Goal: Transaction & Acquisition: Obtain resource

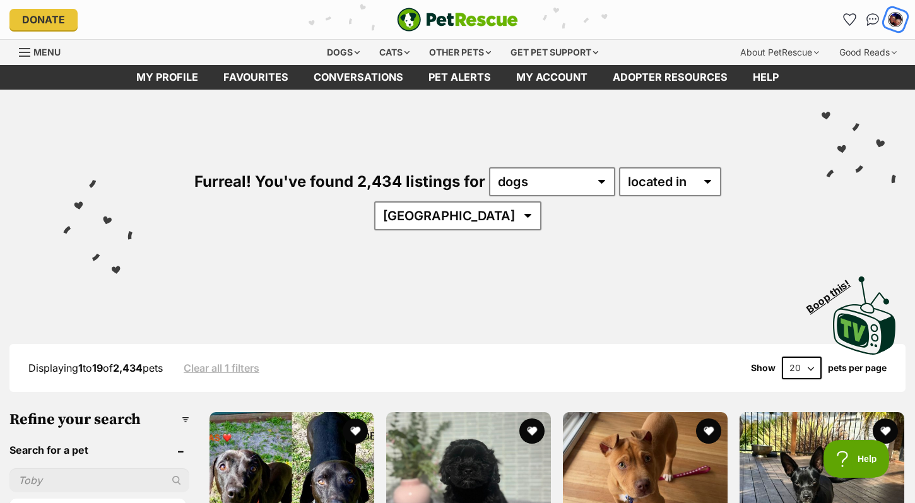
click at [894, 25] on div "My account" at bounding box center [896, 20] width 20 height 20
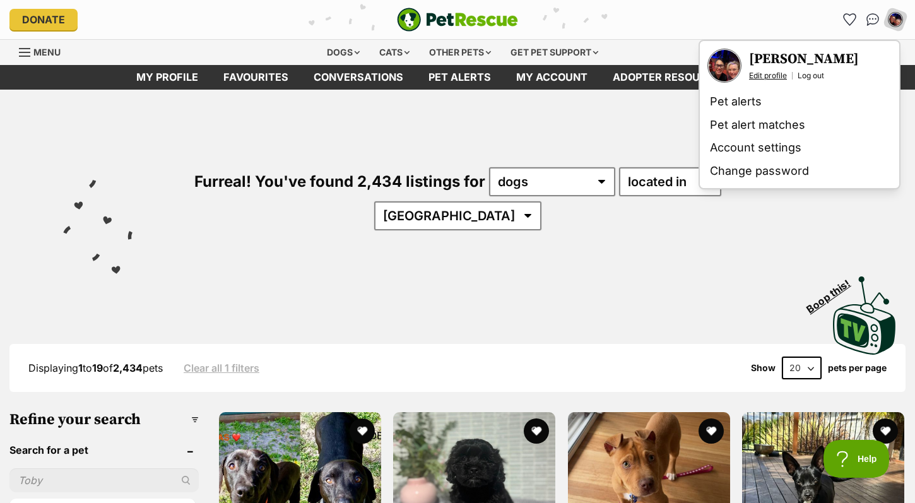
click at [779, 74] on link "Edit profile" at bounding box center [768, 76] width 38 height 10
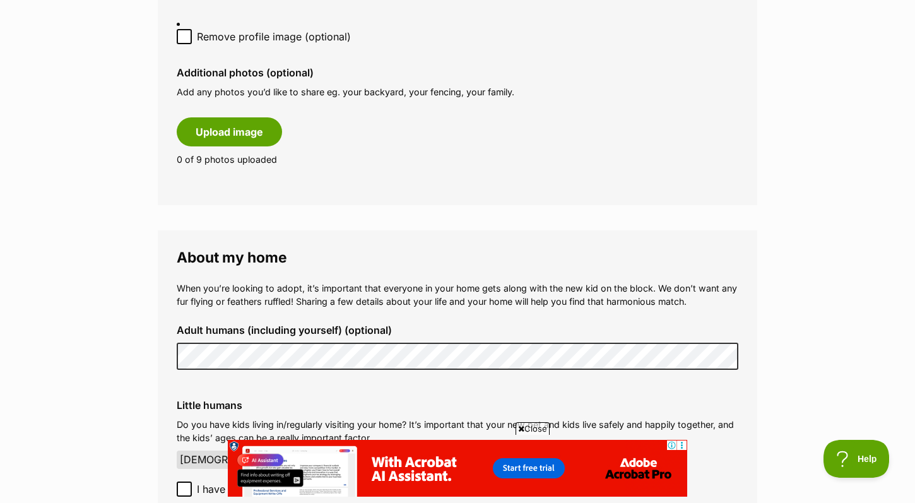
scroll to position [873, 0]
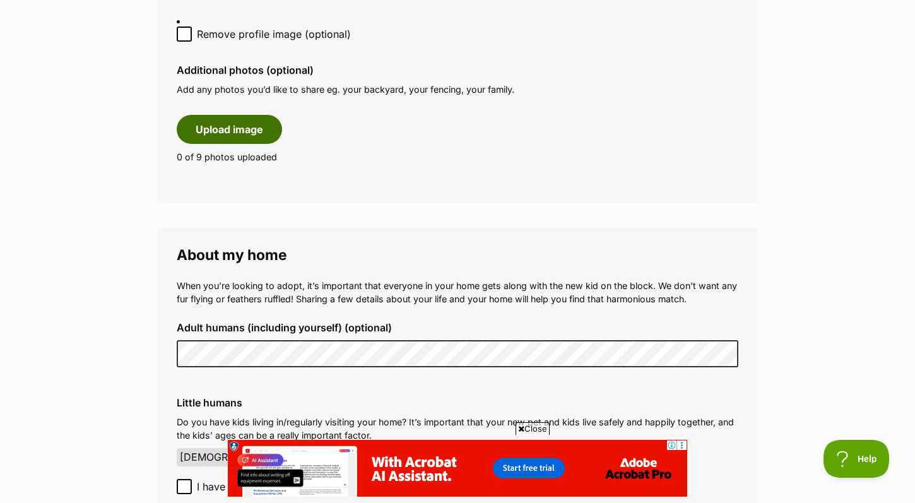
click at [225, 126] on button "Upload image" at bounding box center [229, 129] width 105 height 29
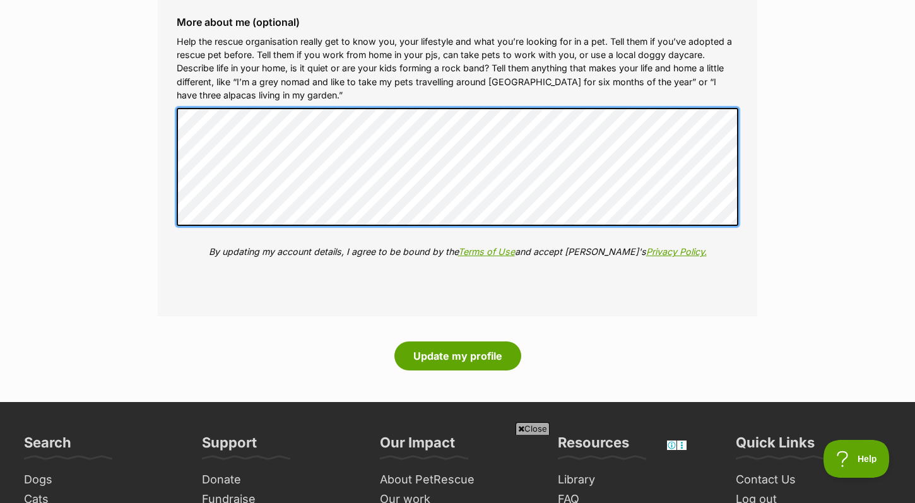
scroll to position [1928, 0]
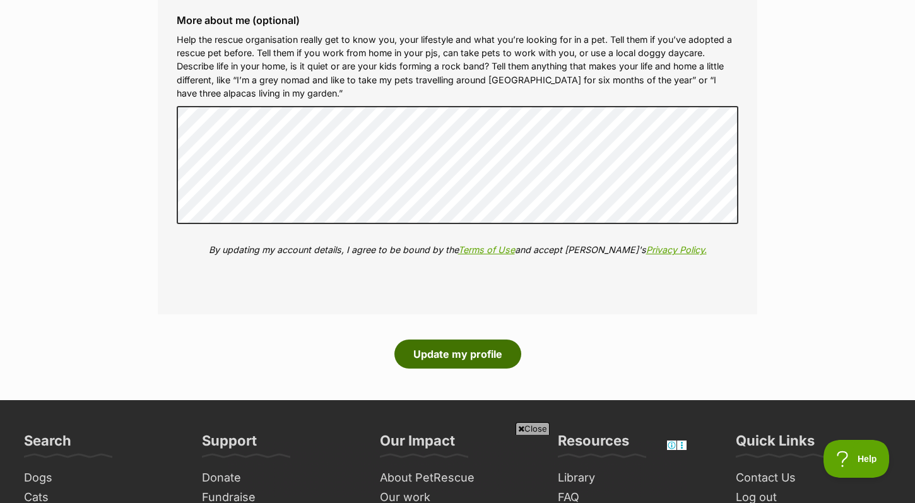
click at [451, 349] on button "Update my profile" at bounding box center [457, 354] width 127 height 29
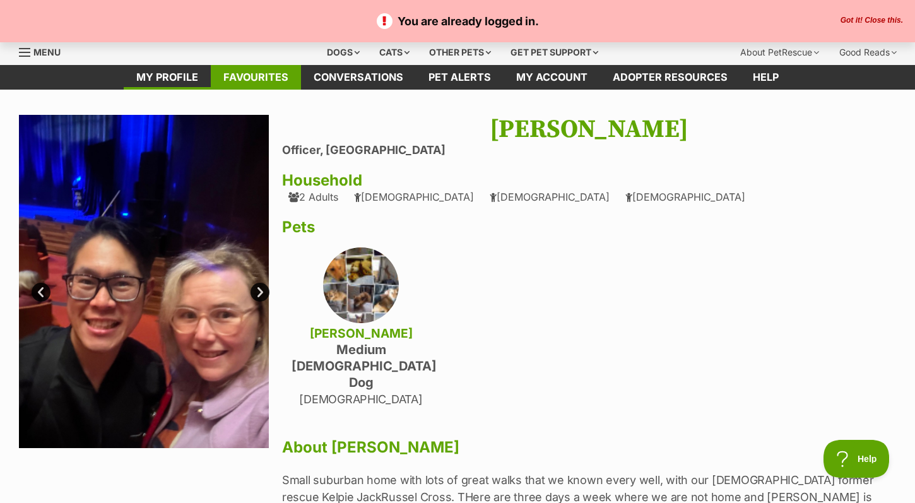
click at [268, 75] on link "Favourites" at bounding box center [256, 77] width 90 height 25
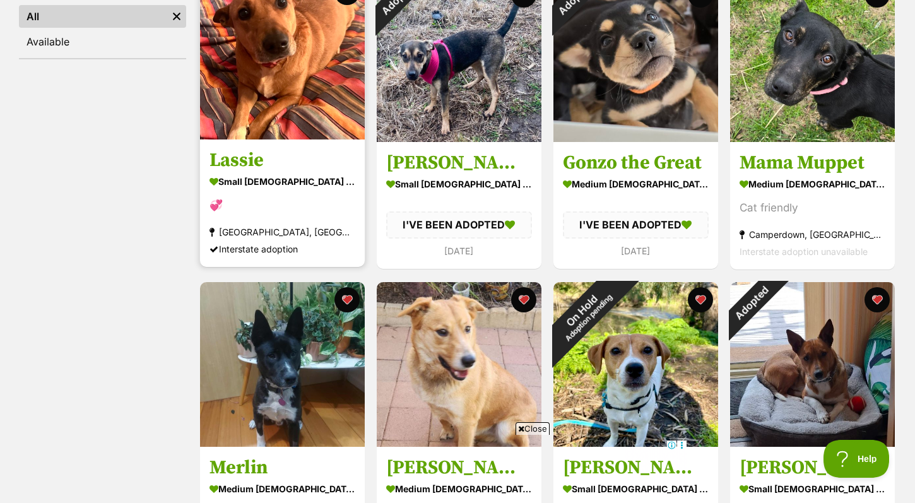
scroll to position [264, 0]
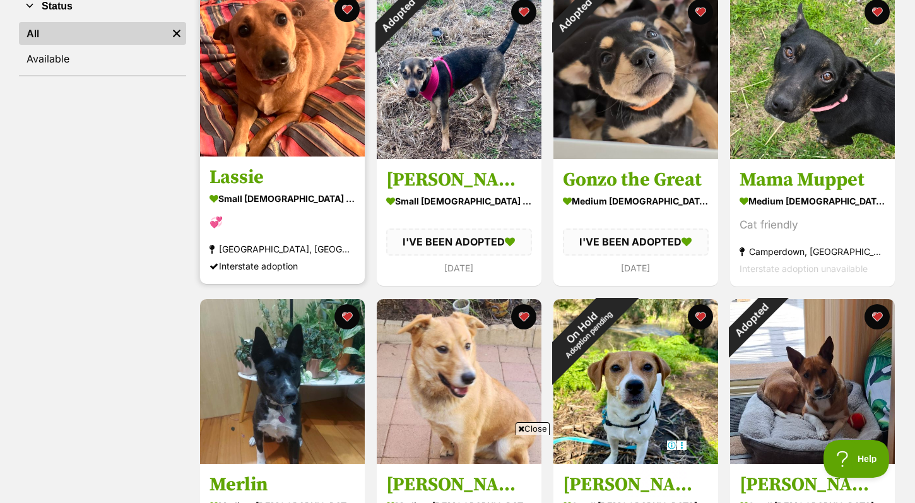
click at [244, 193] on div "small female Dog" at bounding box center [283, 199] width 146 height 18
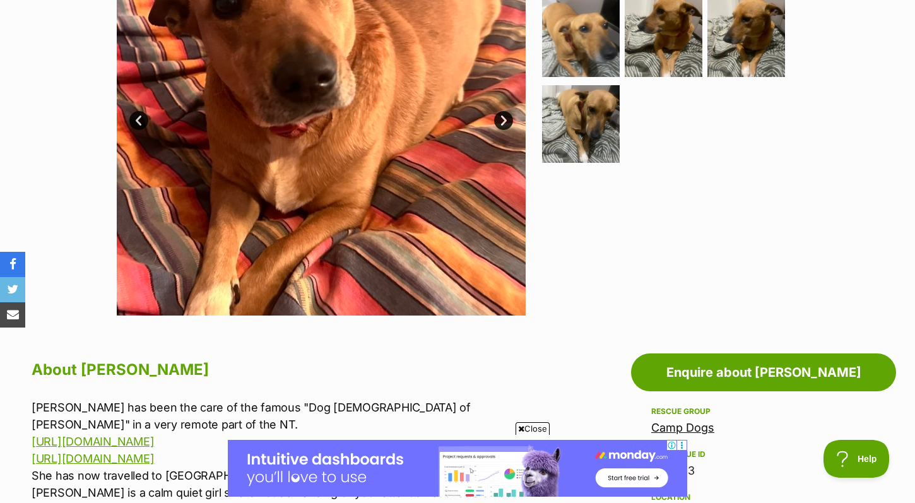
scroll to position [357, 0]
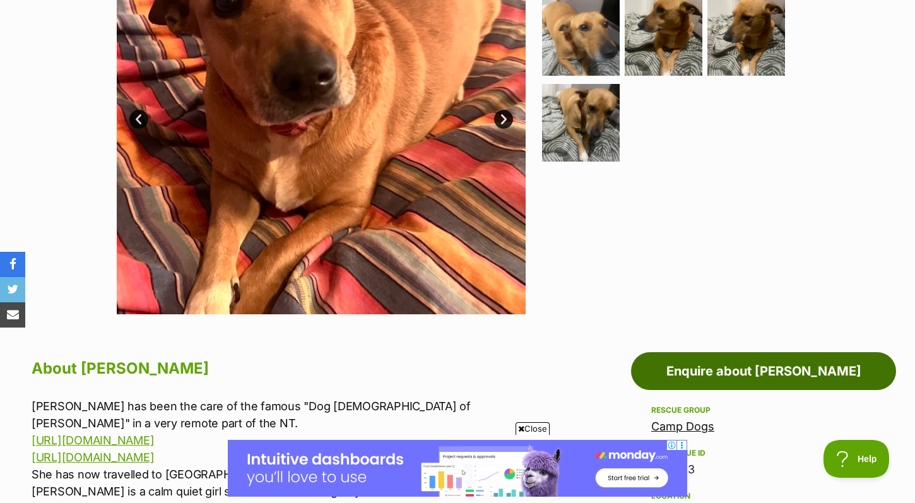
click at [705, 360] on link "Enquire about [PERSON_NAME]" at bounding box center [763, 371] width 265 height 38
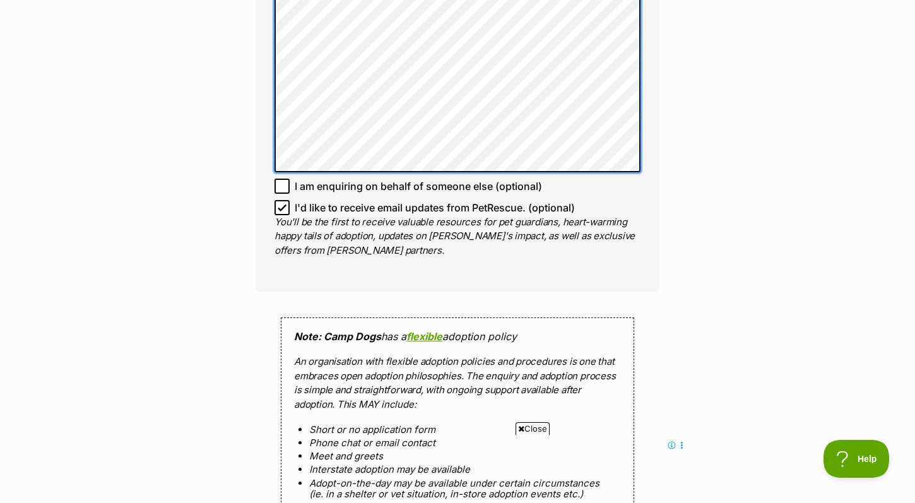
scroll to position [2188, 0]
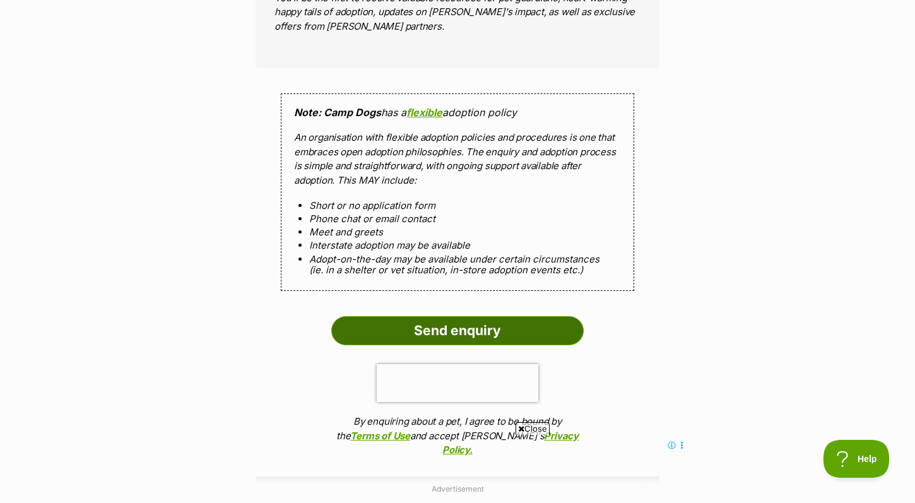
click at [535, 321] on input "Send enquiry" at bounding box center [457, 330] width 252 height 29
click at [511, 325] on input "Send enquiry" at bounding box center [457, 330] width 252 height 29
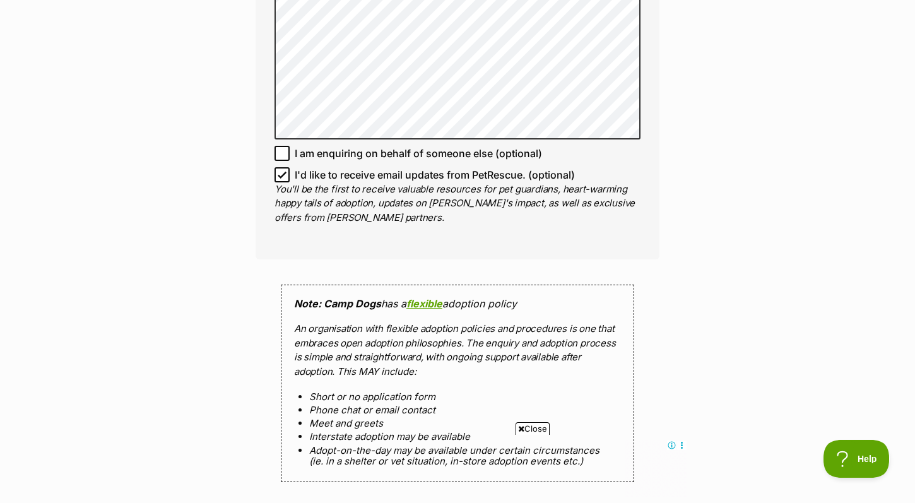
scroll to position [1996, 0]
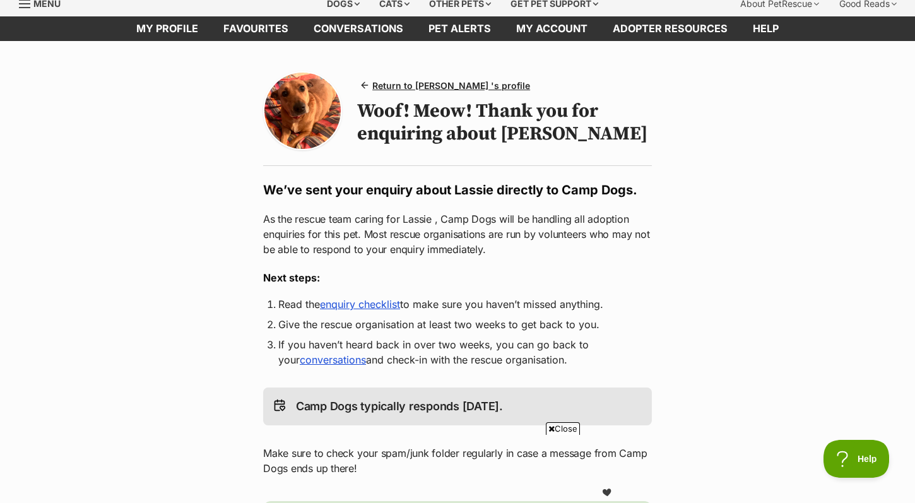
scroll to position [53, 0]
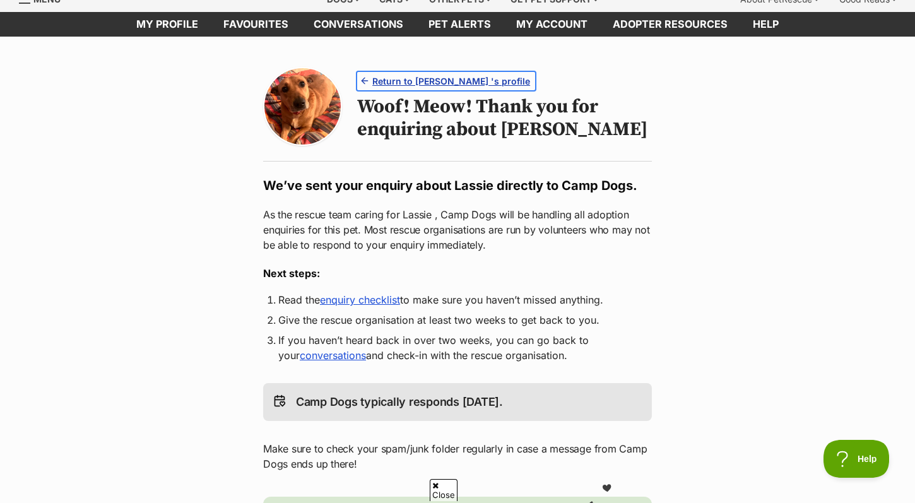
click at [464, 79] on span "Return to [PERSON_NAME] 's profile" at bounding box center [451, 80] width 158 height 13
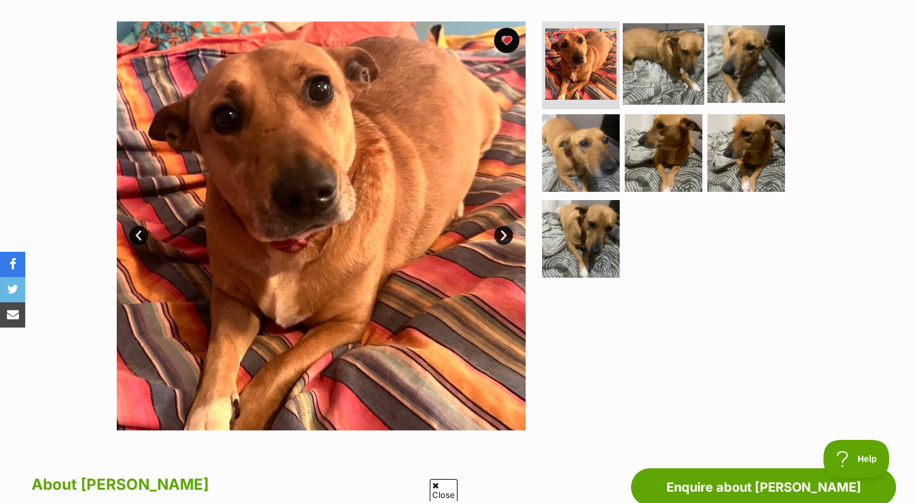
click at [658, 73] on img at bounding box center [663, 63] width 81 height 81
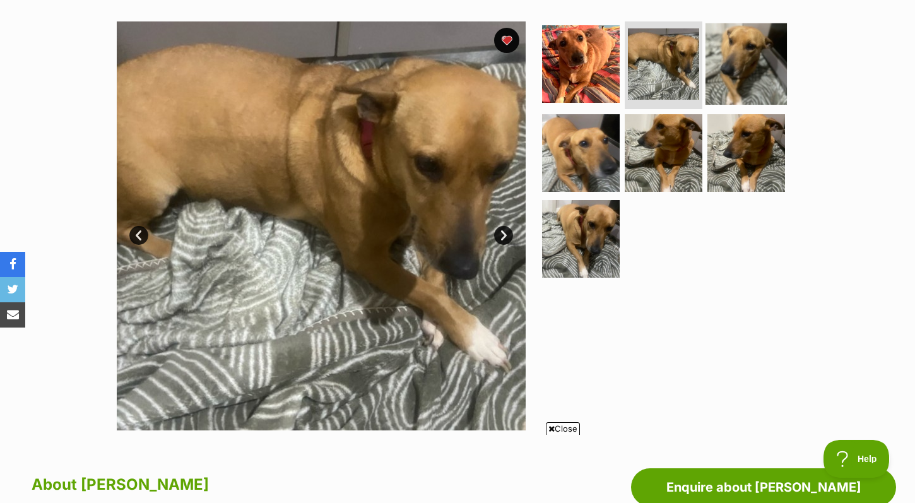
click at [759, 51] on img at bounding box center [746, 63] width 81 height 81
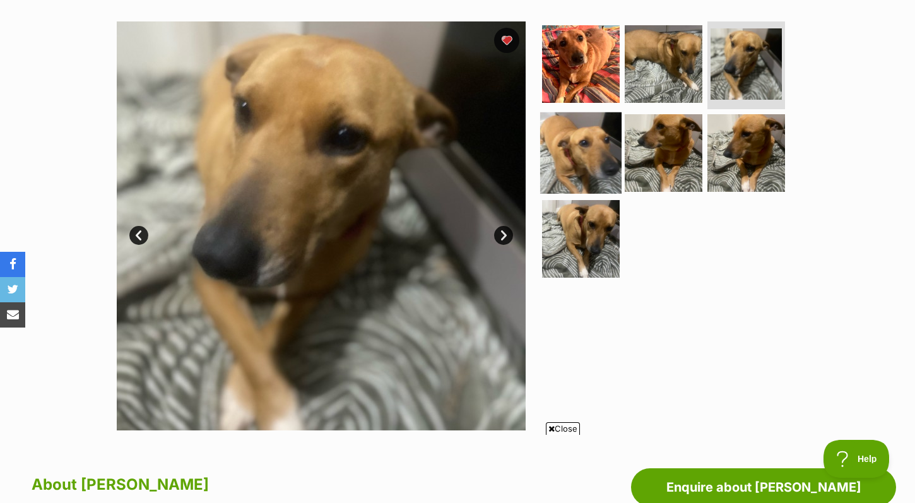
click at [572, 155] on img at bounding box center [580, 152] width 81 height 81
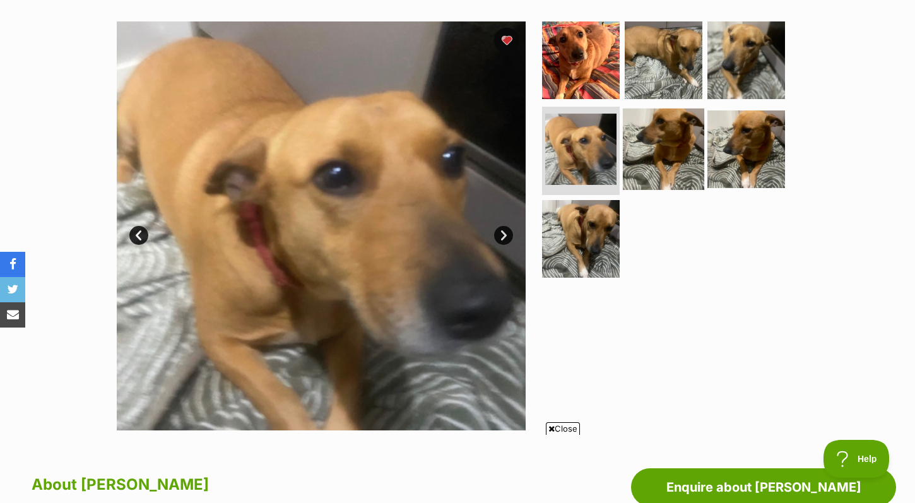
click at [668, 150] on img at bounding box center [663, 149] width 81 height 81
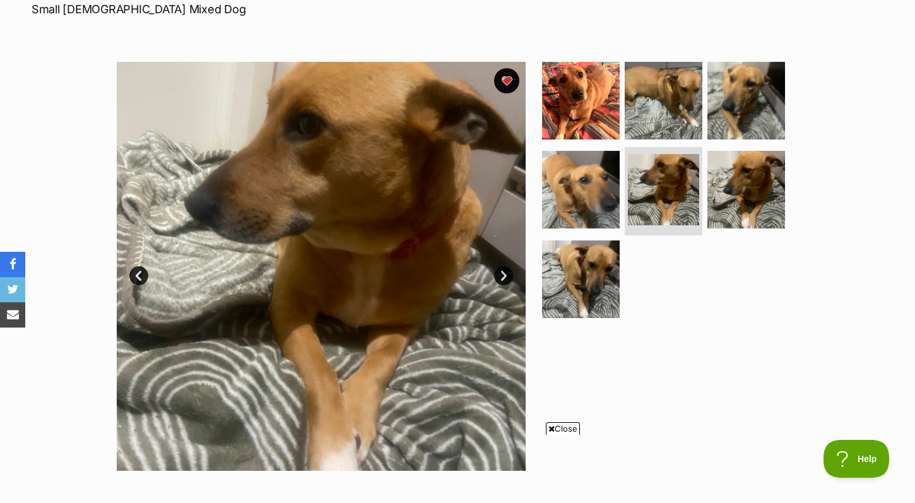
scroll to position [224, 0]
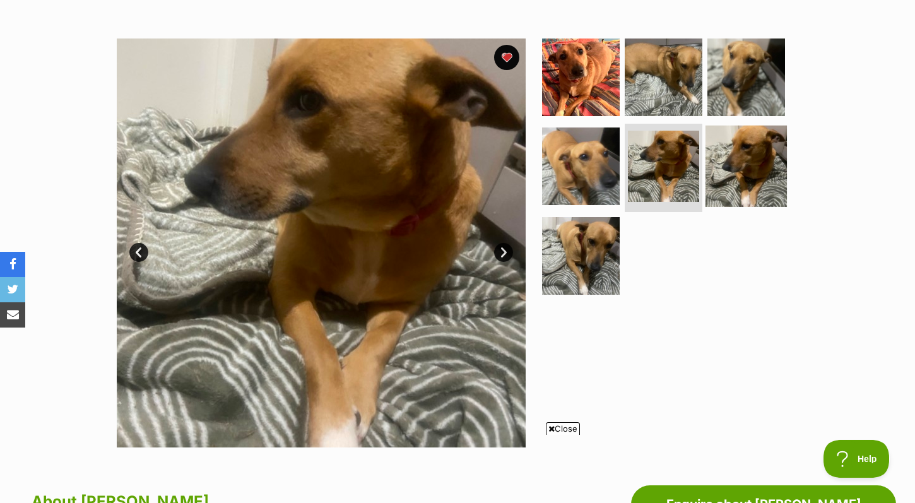
click at [740, 167] on img at bounding box center [746, 166] width 81 height 81
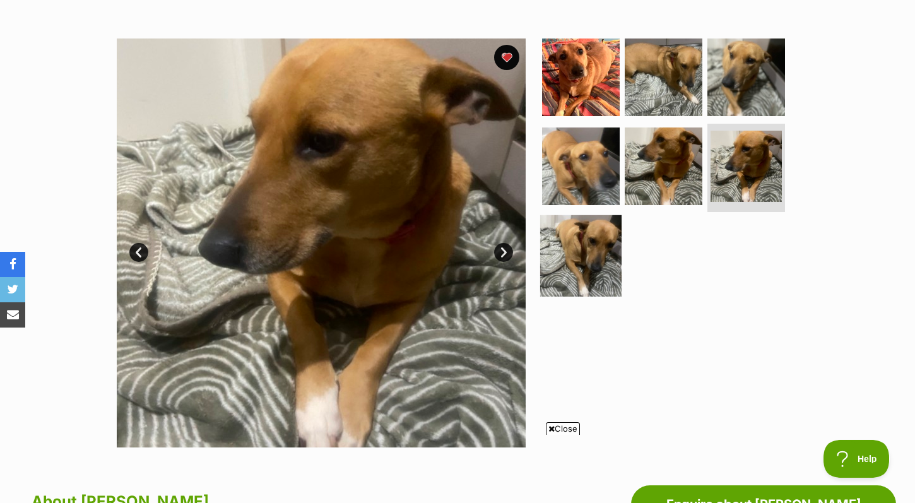
click at [588, 238] on img at bounding box center [580, 255] width 81 height 81
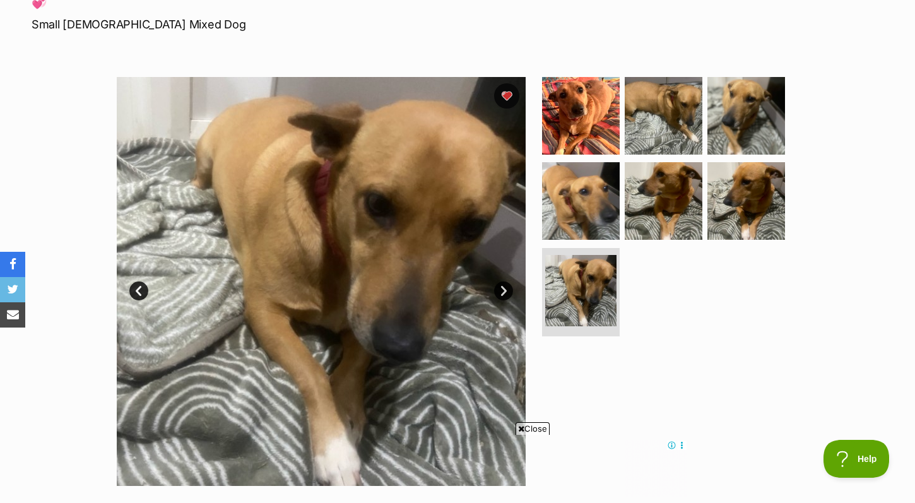
scroll to position [185, 0]
click at [597, 138] on img at bounding box center [580, 115] width 81 height 81
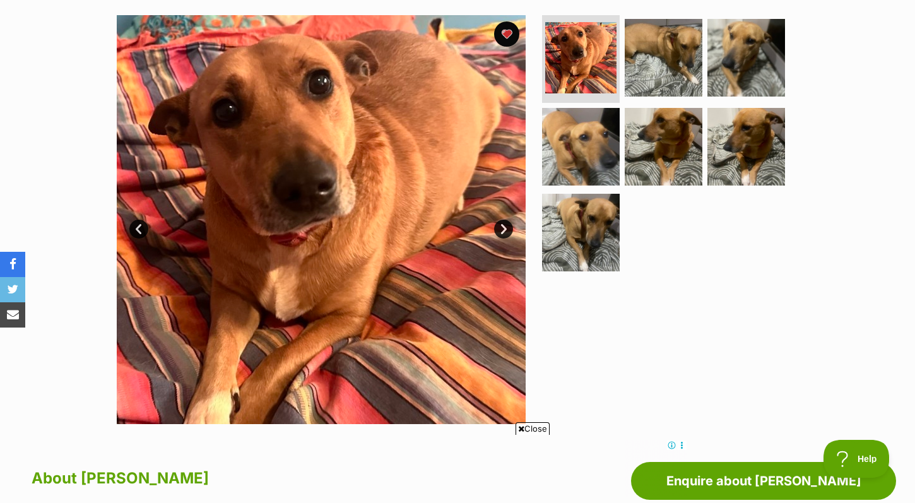
scroll to position [249, 0]
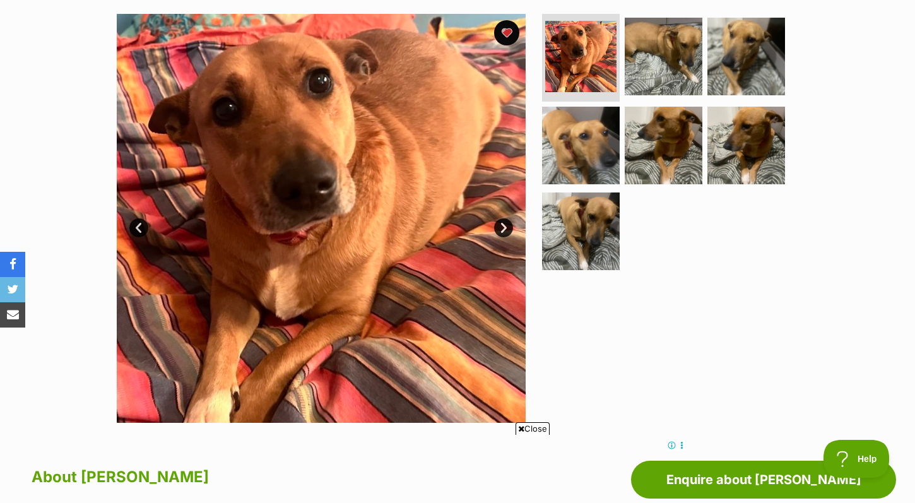
click at [504, 231] on link "Next" at bounding box center [503, 227] width 19 height 19
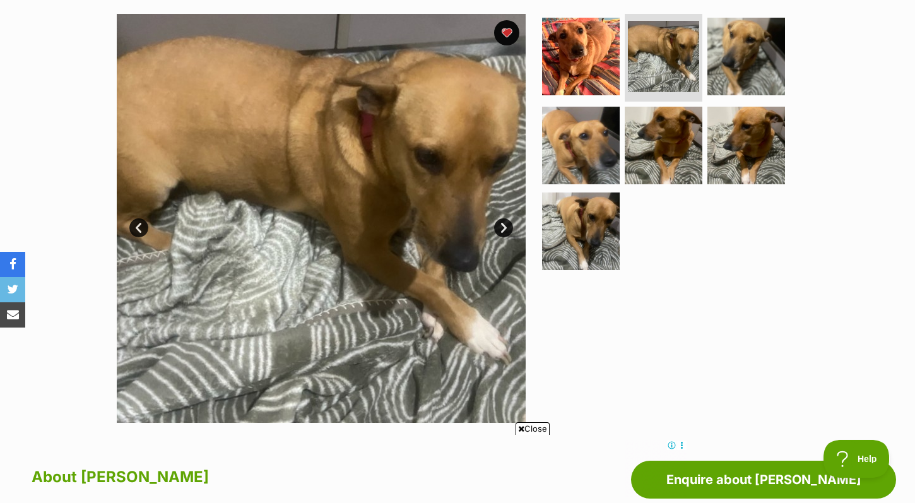
click at [504, 231] on link "Next" at bounding box center [503, 227] width 19 height 19
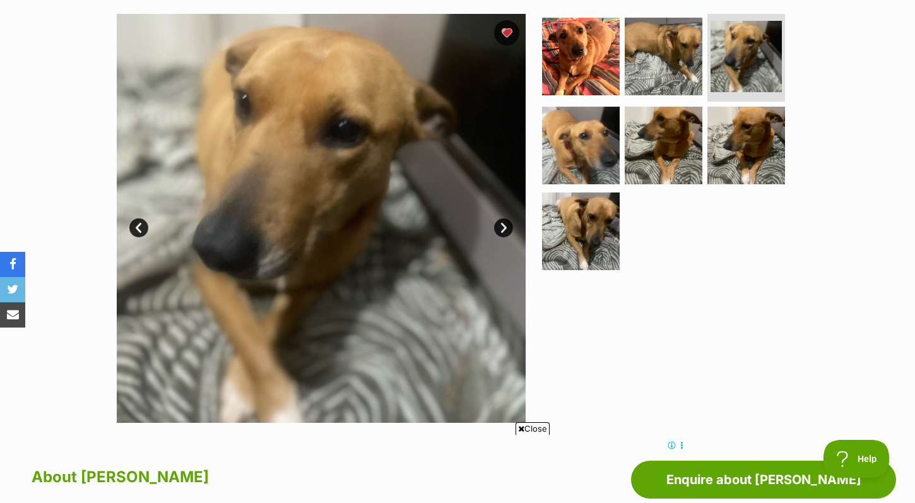
click at [504, 231] on link "Next" at bounding box center [503, 227] width 19 height 19
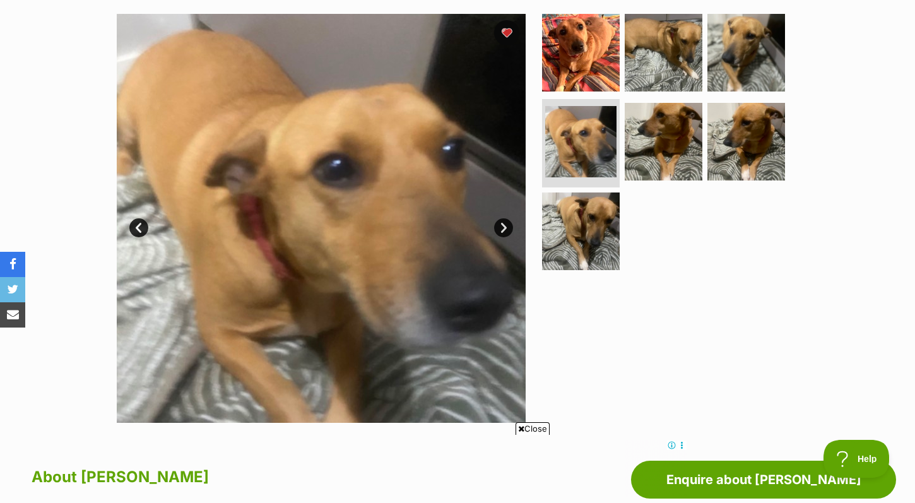
click at [504, 231] on link "Next" at bounding box center [503, 227] width 19 height 19
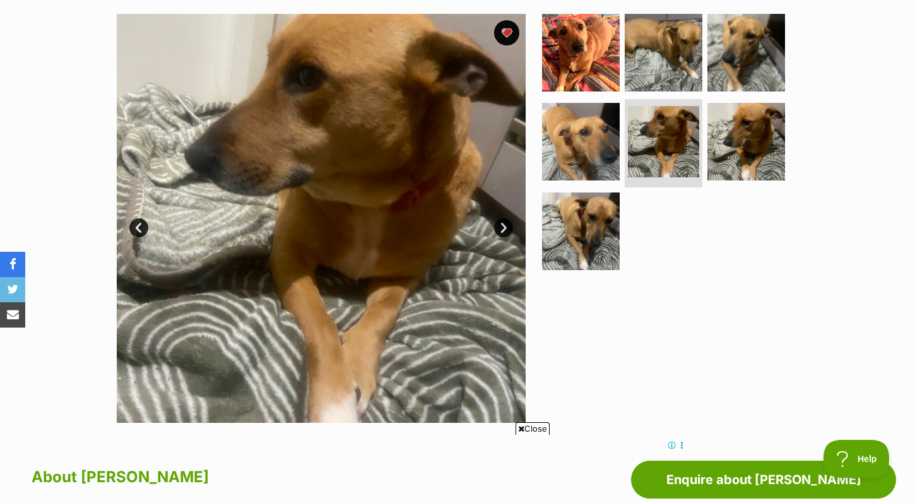
click at [504, 231] on link "Next" at bounding box center [503, 227] width 19 height 19
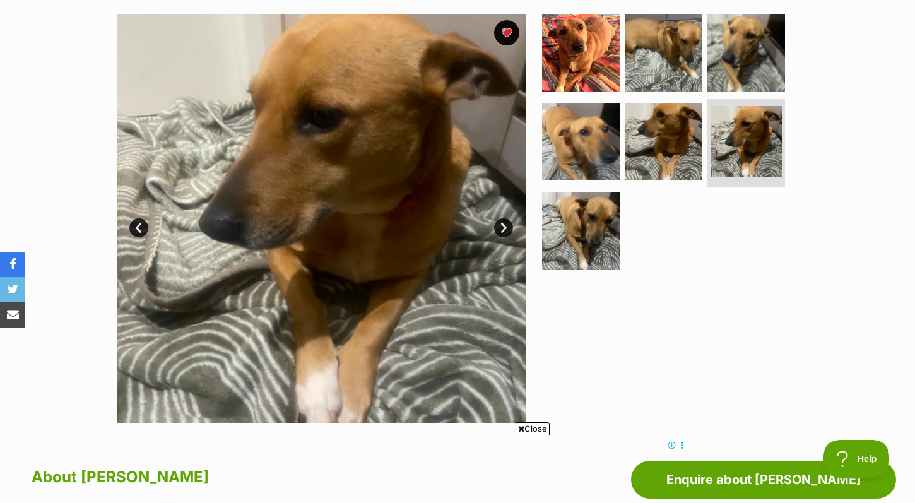
click at [504, 231] on link "Next" at bounding box center [503, 227] width 19 height 19
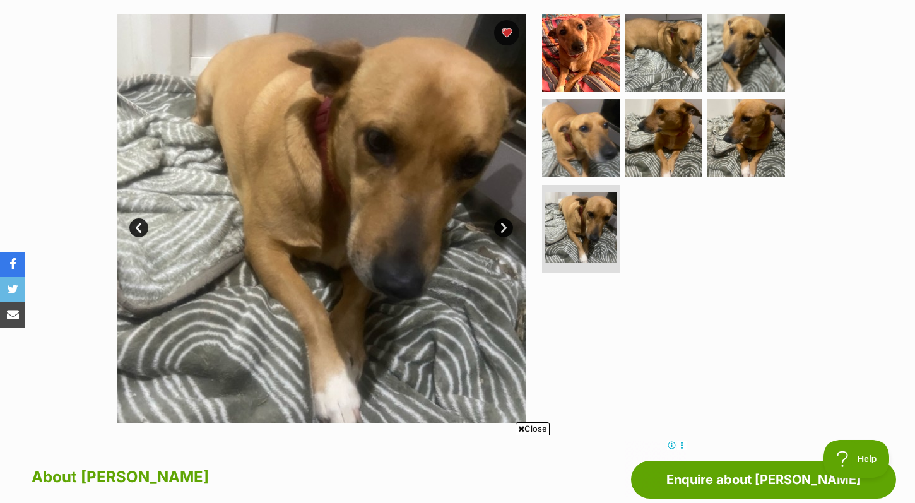
click at [504, 231] on link "Next" at bounding box center [503, 227] width 19 height 19
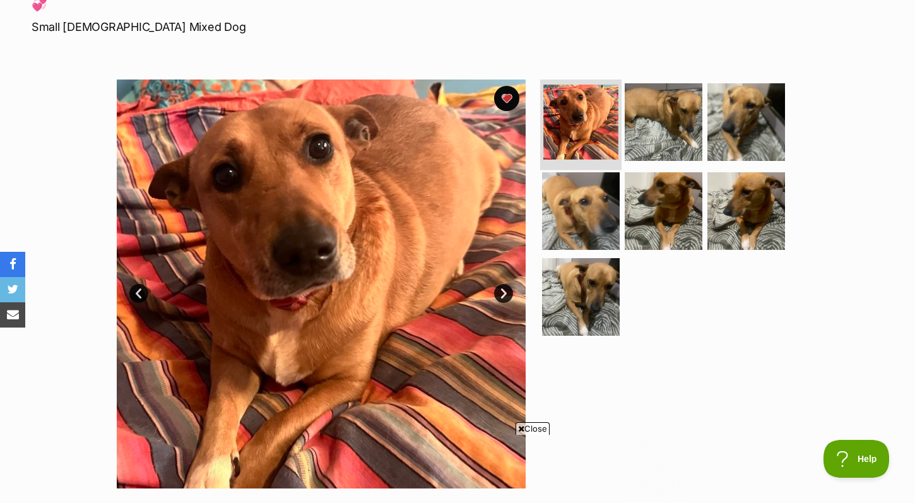
scroll to position [0, 0]
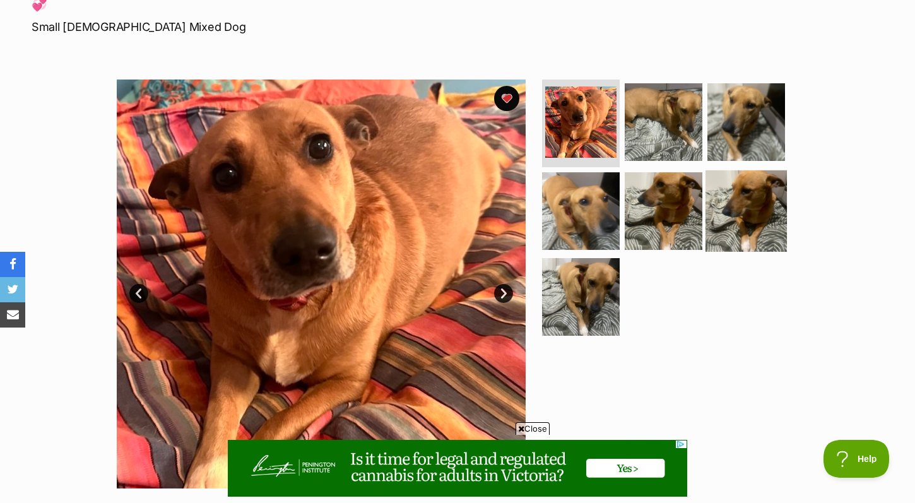
click at [731, 237] on img at bounding box center [746, 210] width 81 height 81
